Goal: Task Accomplishment & Management: Use online tool/utility

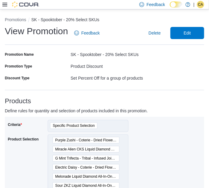
click at [7, 3] on div at bounding box center [20, 5] width 37 height 6
click at [5, 3] on icon at bounding box center [4, 5] width 5 height 4
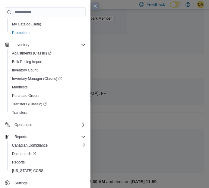
scroll to position [383, 0]
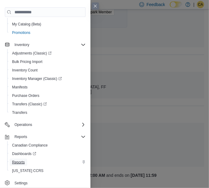
click at [18, 160] on span "Reports" at bounding box center [18, 162] width 13 height 5
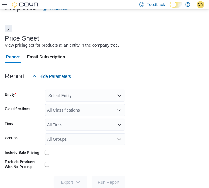
scroll to position [14, 0]
click at [76, 96] on div "Select Entity" at bounding box center [85, 95] width 81 height 12
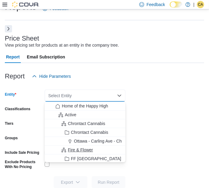
click at [68, 147] on span "Fire & Flower" at bounding box center [80, 150] width 25 height 6
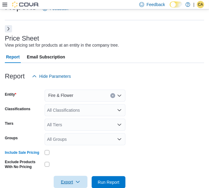
click at [77, 180] on icon "button" at bounding box center [78, 181] width 5 height 5
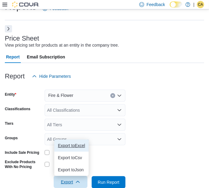
click at [75, 144] on span "Export to Excel" at bounding box center [71, 145] width 27 height 5
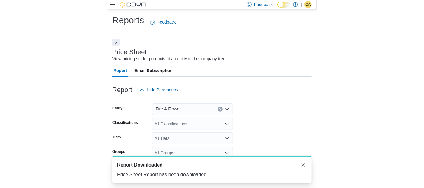
scroll to position [0, 0]
